Goal: Use online tool/utility: Utilize a website feature to perform a specific function

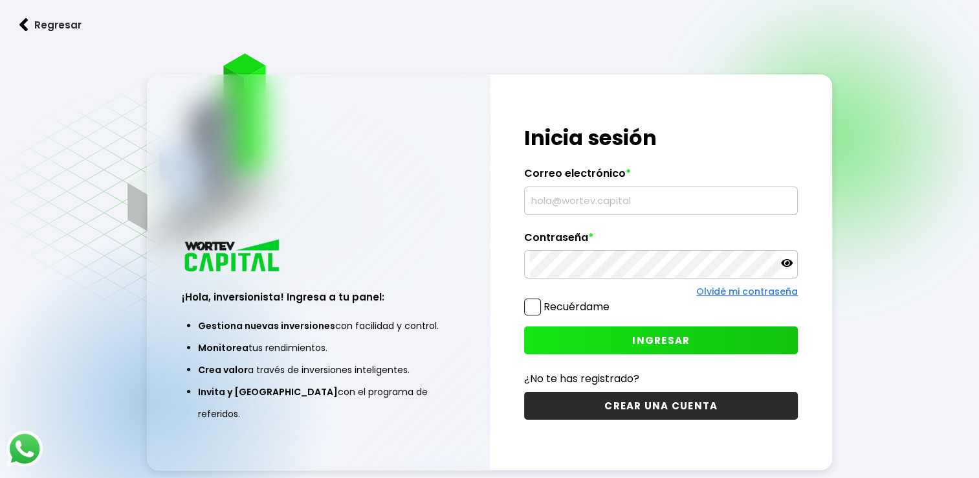
type input "[EMAIL_ADDRESS][DOMAIN_NAME]"
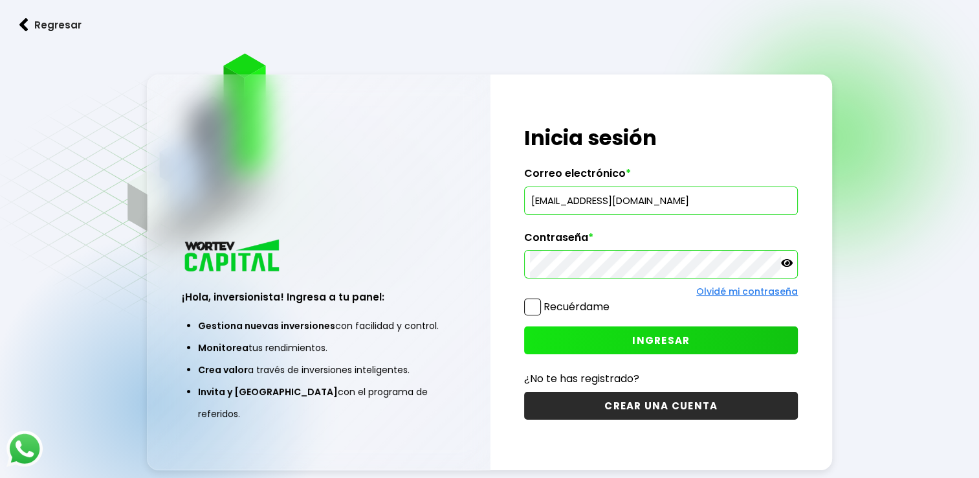
drag, startPoint x: 0, startPoint y: 0, endPoint x: 669, endPoint y: 338, distance: 749.5
click at [669, 338] on span "INGRESAR" at bounding box center [661, 340] width 58 height 14
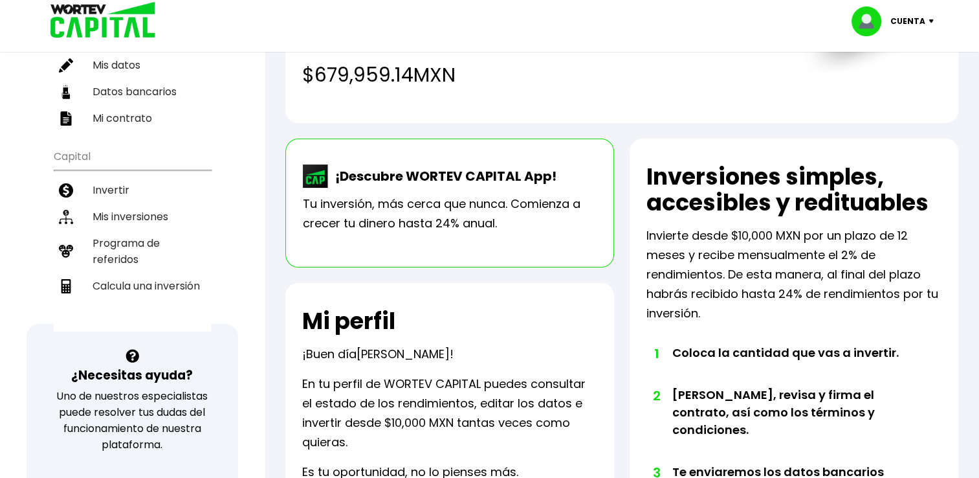
scroll to position [183, 0]
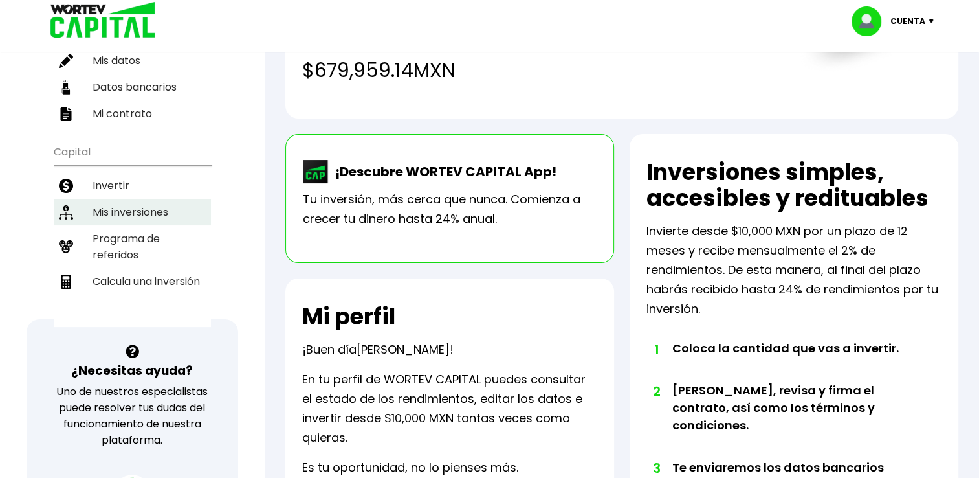
click at [147, 208] on li "Mis inversiones" at bounding box center [132, 212] width 157 height 27
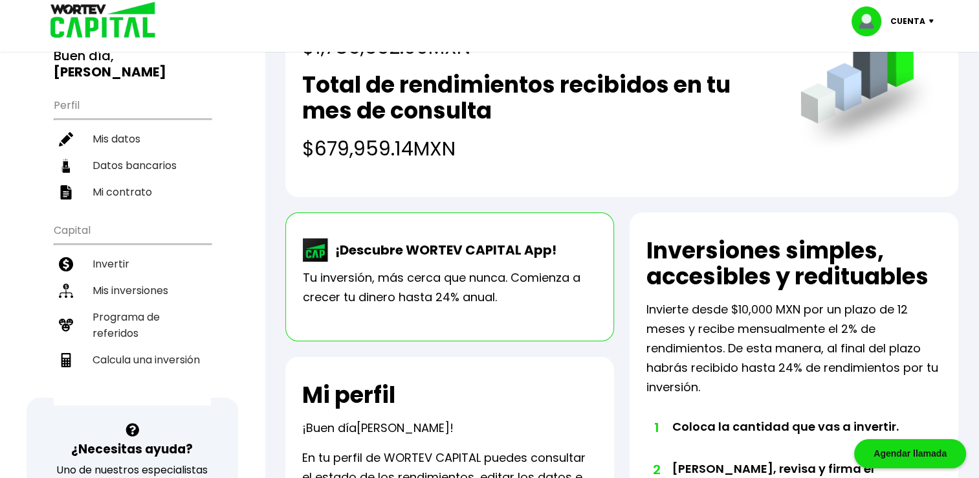
scroll to position [104, 0]
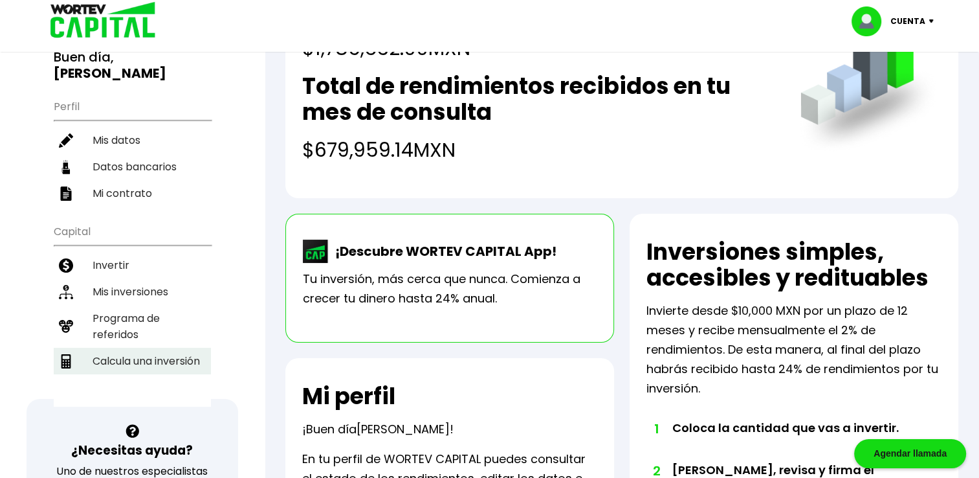
click at [168, 355] on li "Calcula una inversión" at bounding box center [132, 360] width 157 height 27
select select "1"
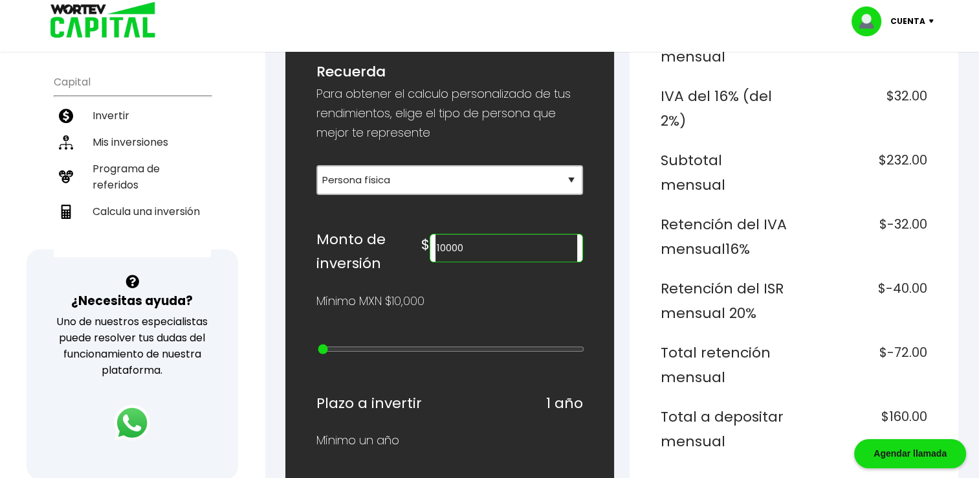
scroll to position [286, 0]
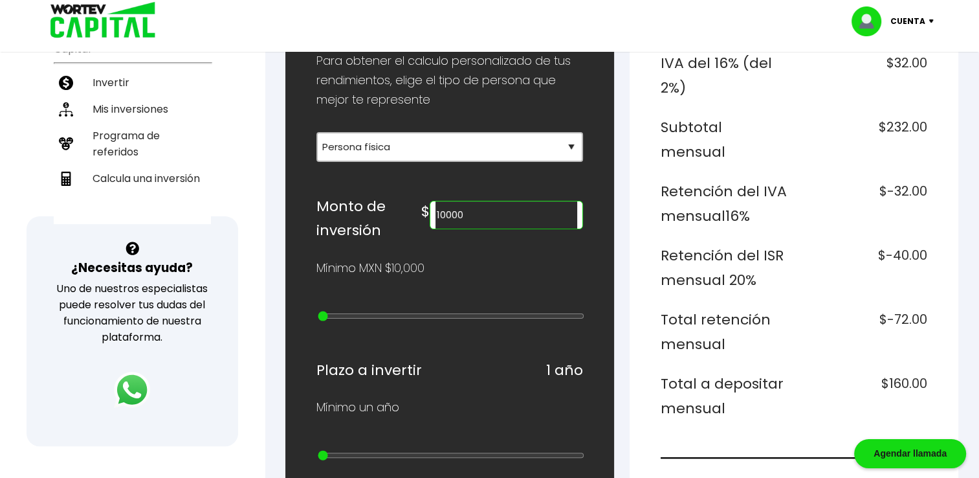
click at [533, 210] on input "10000" at bounding box center [507, 214] width 142 height 27
type input "1"
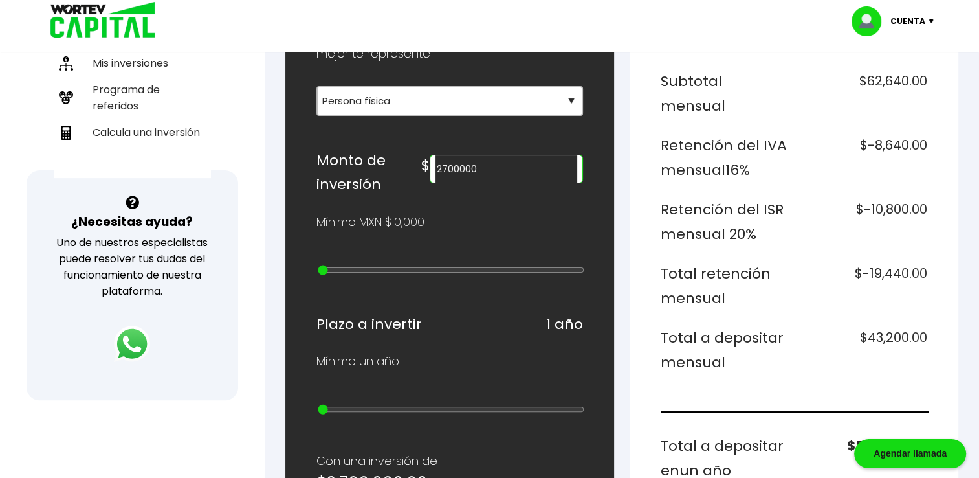
scroll to position [349, 0]
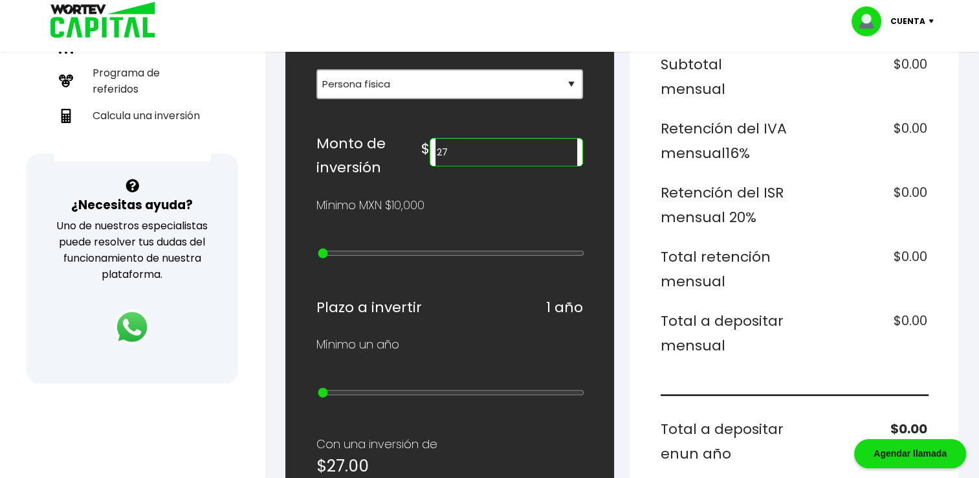
type input "2"
type input "3000000"
